Goal: Task Accomplishment & Management: Complete application form

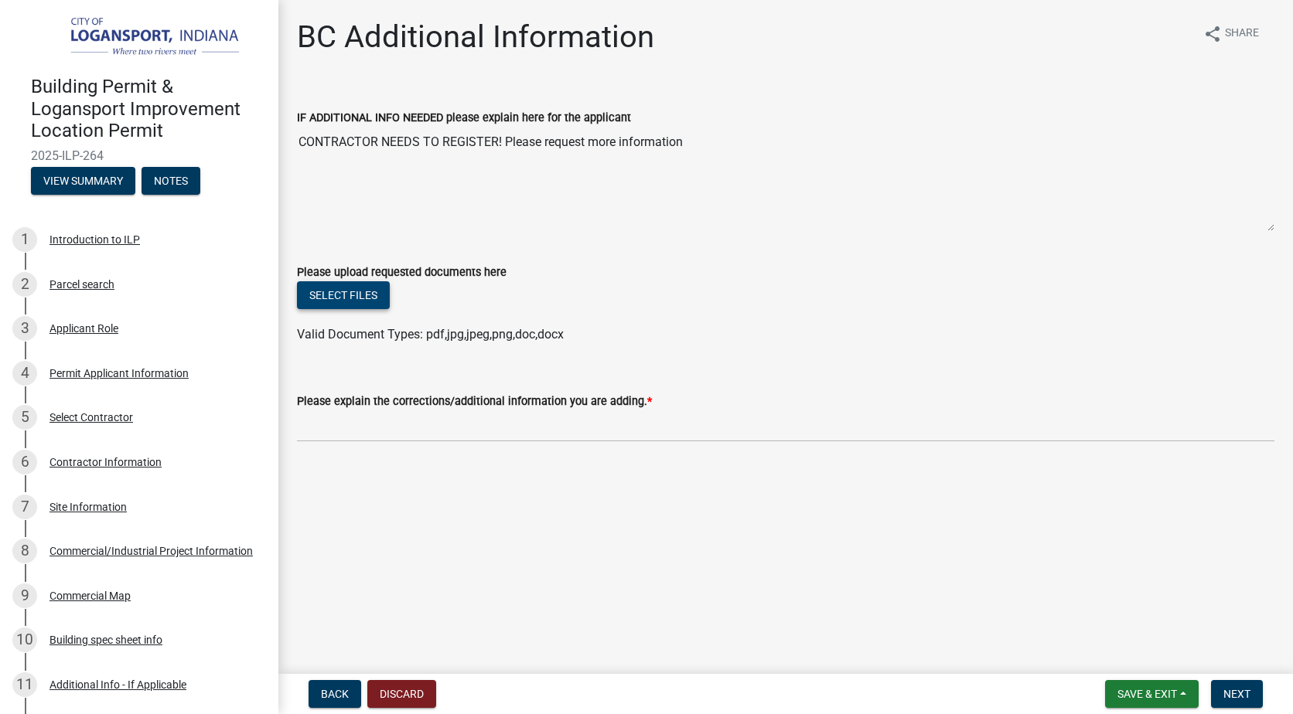
click at [353, 291] on button "Select files" at bounding box center [343, 295] width 93 height 28
click at [349, 296] on button "Select files" at bounding box center [343, 295] width 93 height 28
click at [92, 177] on button "View Summary" at bounding box center [83, 181] width 104 height 28
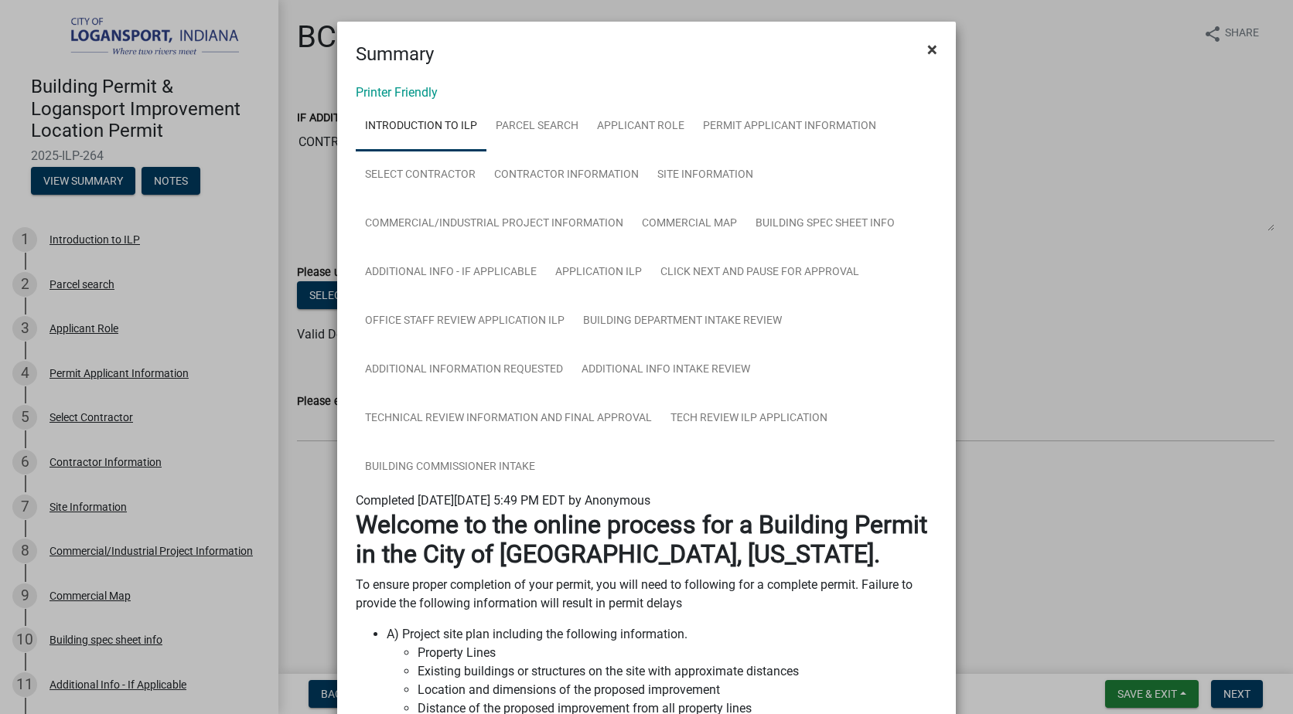
click at [927, 48] on span "×" at bounding box center [932, 50] width 10 height 22
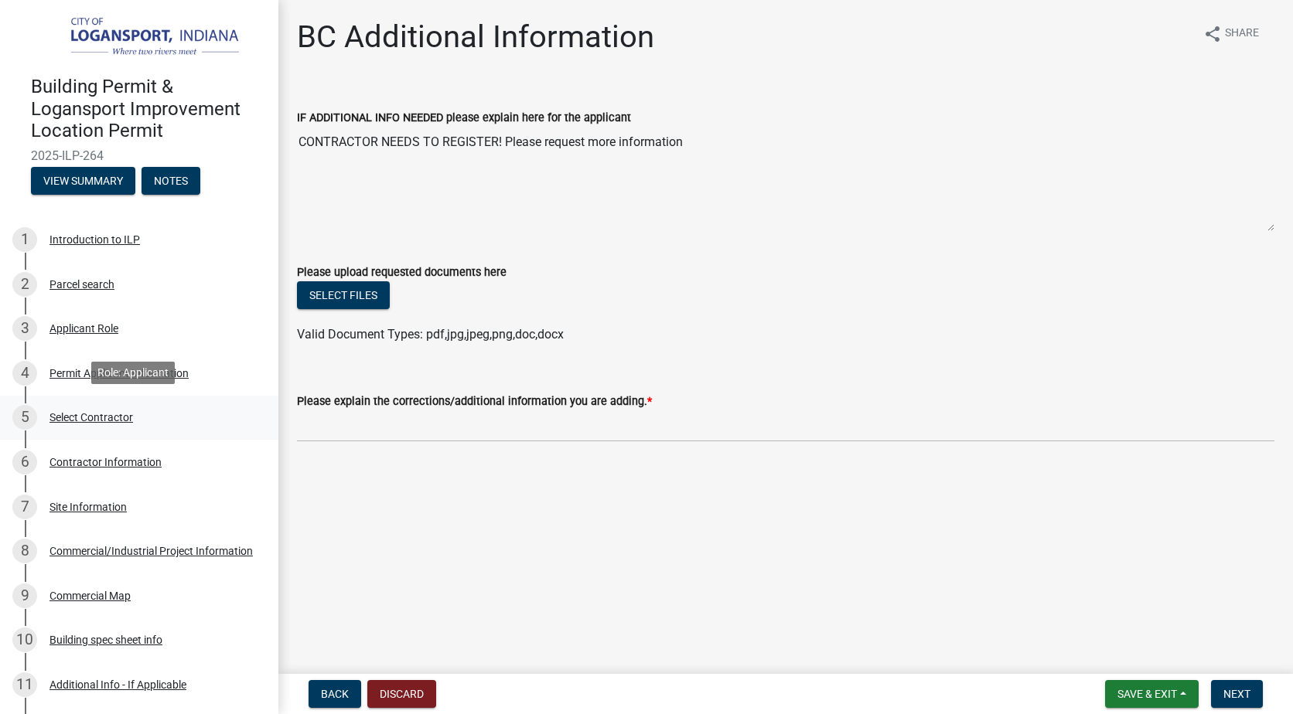
click at [122, 412] on div "Select Contractor" at bounding box center [91, 417] width 84 height 11
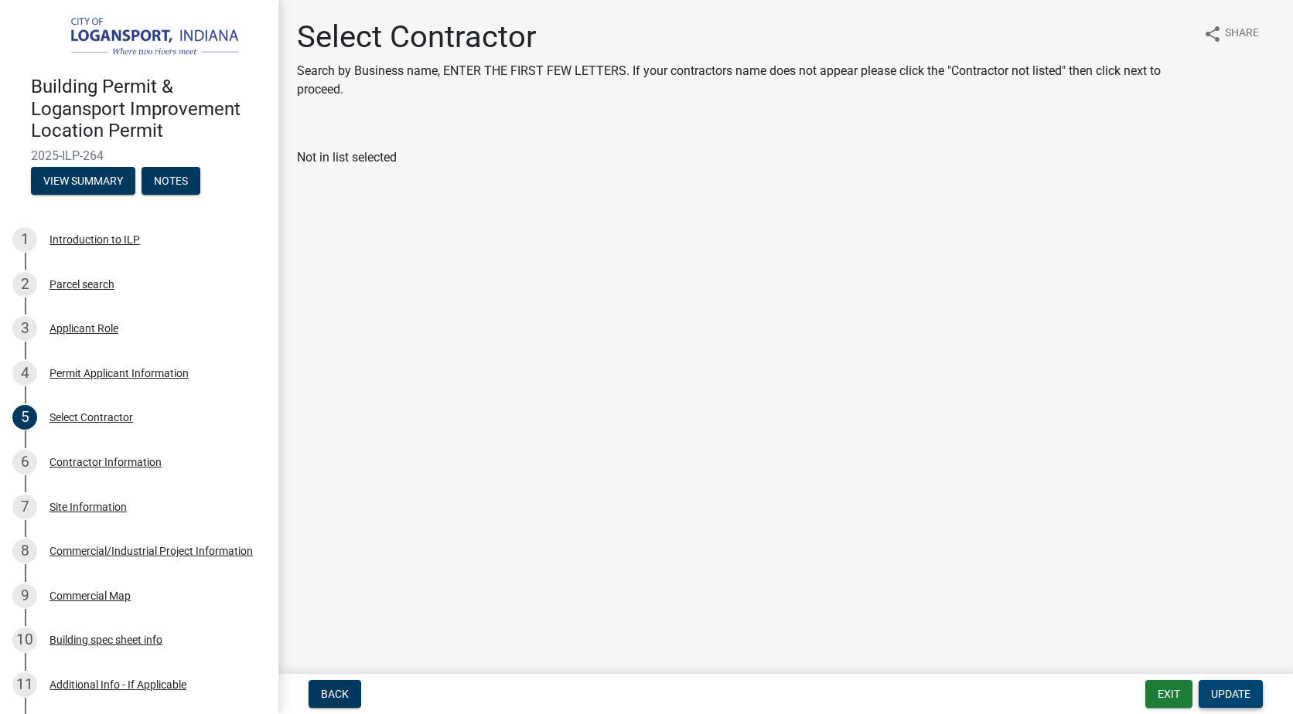
click at [1245, 690] on span "Update" at bounding box center [1230, 694] width 39 height 12
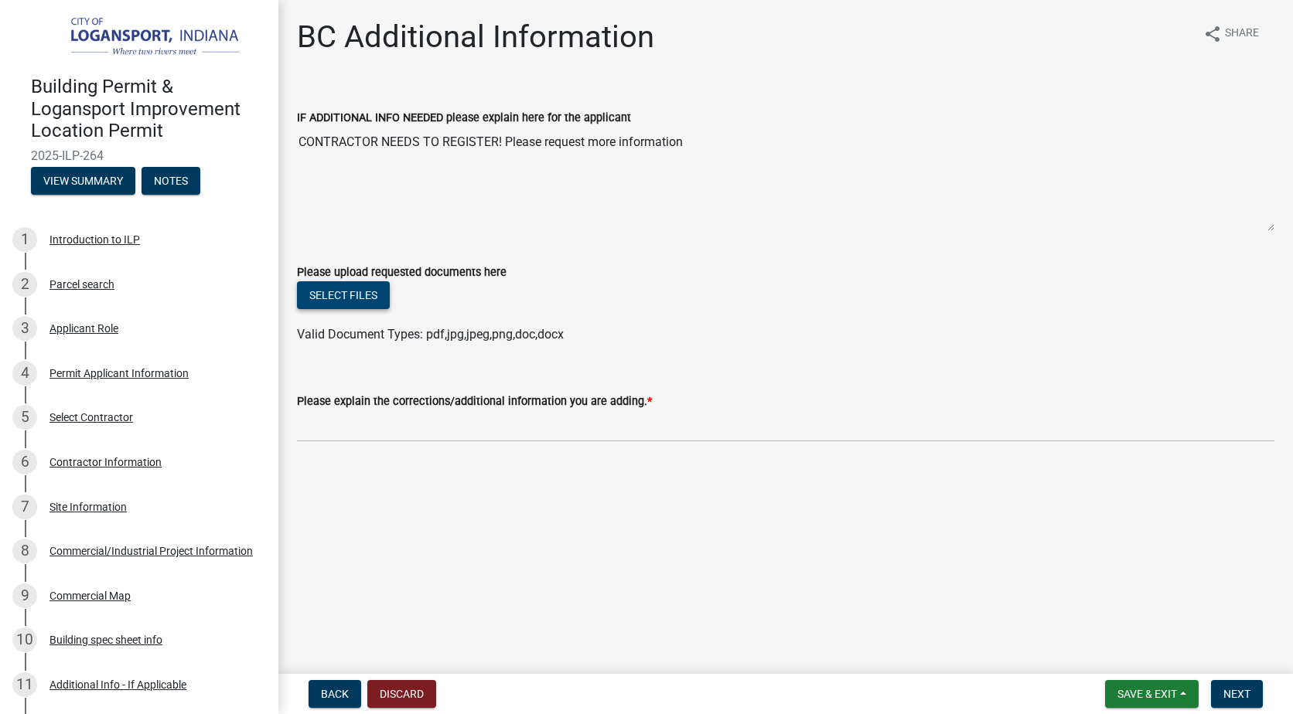
click at [343, 299] on button "Select files" at bounding box center [343, 295] width 93 height 28
click at [98, 175] on button "View Summary" at bounding box center [83, 181] width 104 height 28
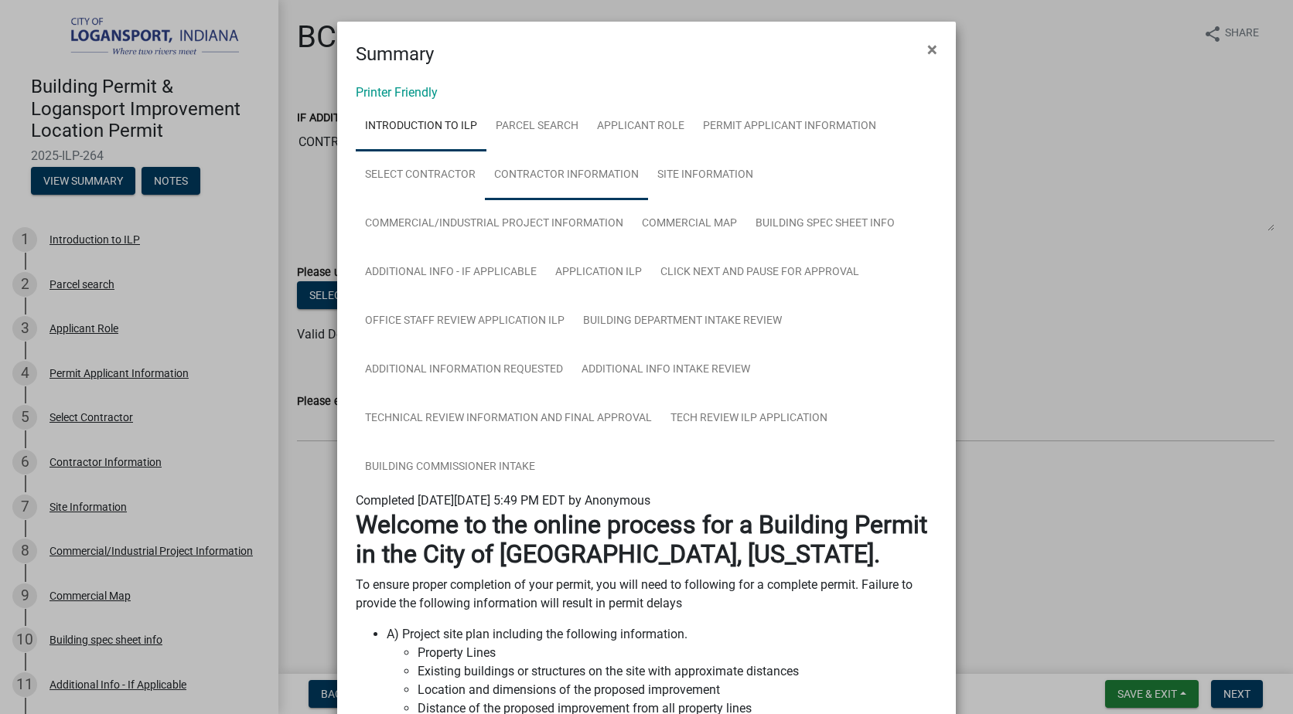
click at [594, 172] on link "Contractor Information" at bounding box center [566, 175] width 163 height 49
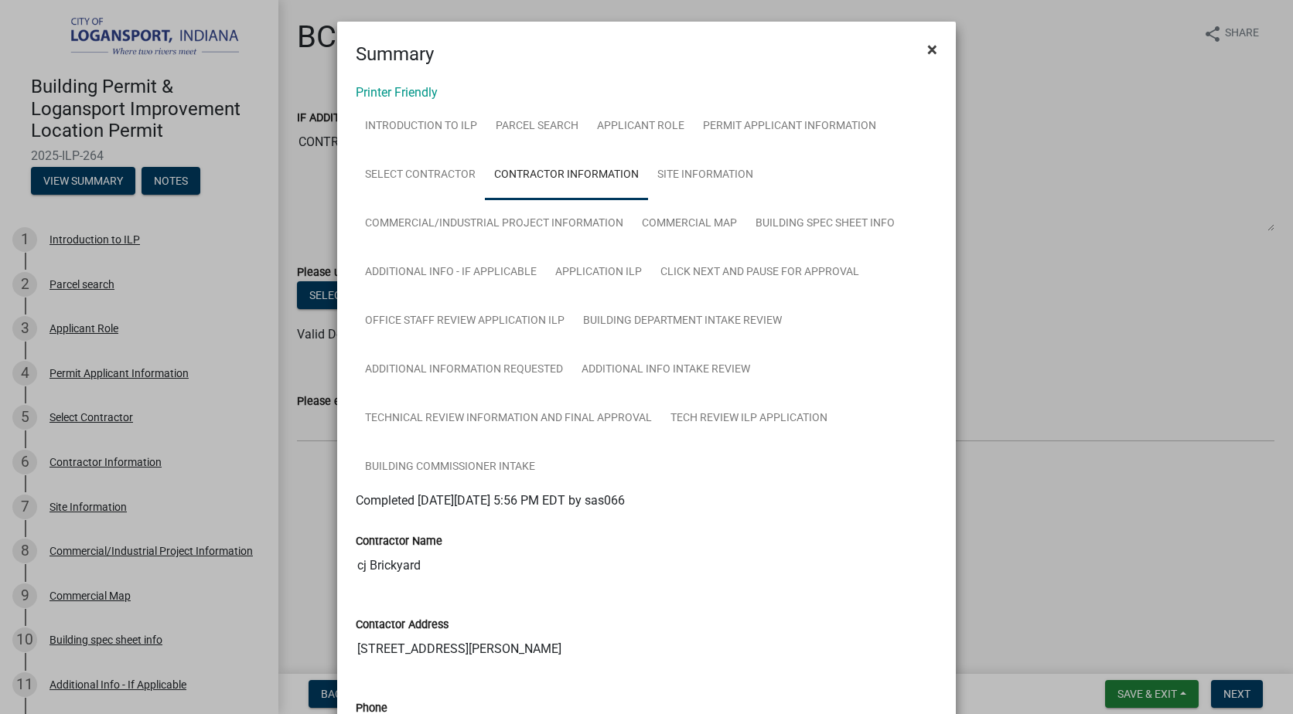
click at [927, 46] on span "×" at bounding box center [932, 50] width 10 height 22
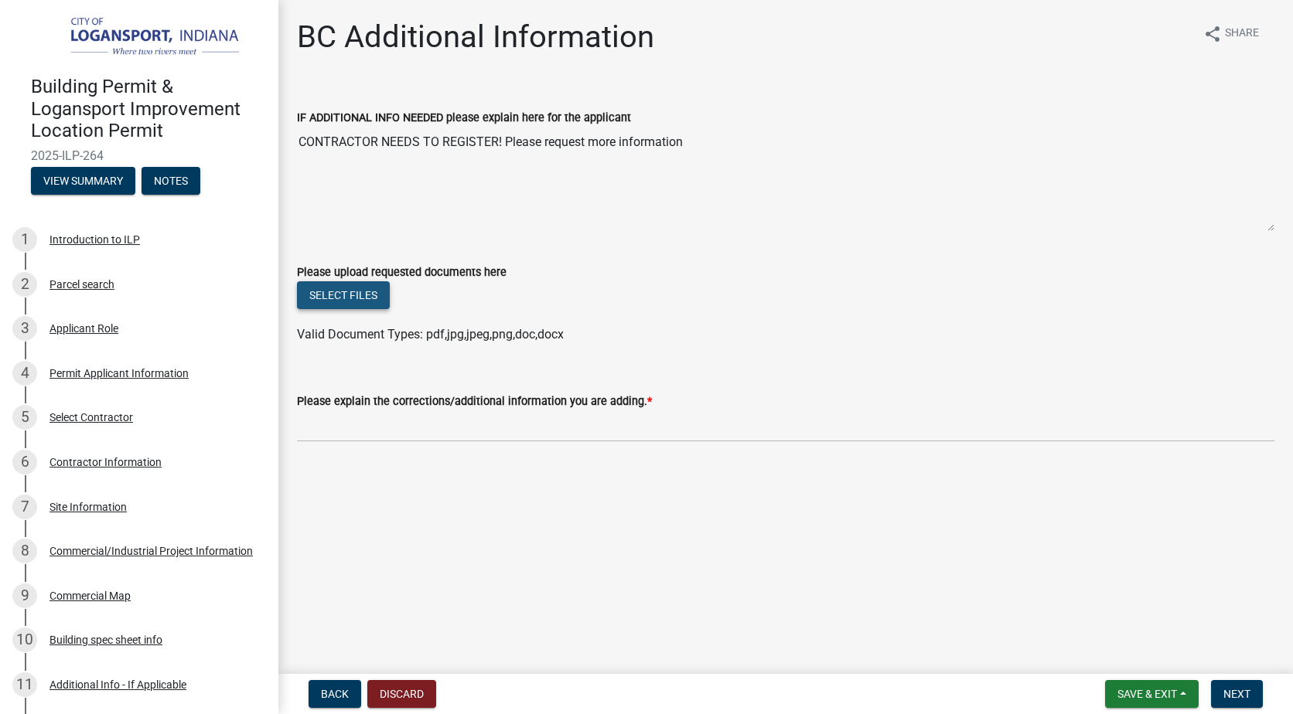
click at [319, 295] on button "Select files" at bounding box center [343, 295] width 93 height 28
